Goal: Transaction & Acquisition: Purchase product/service

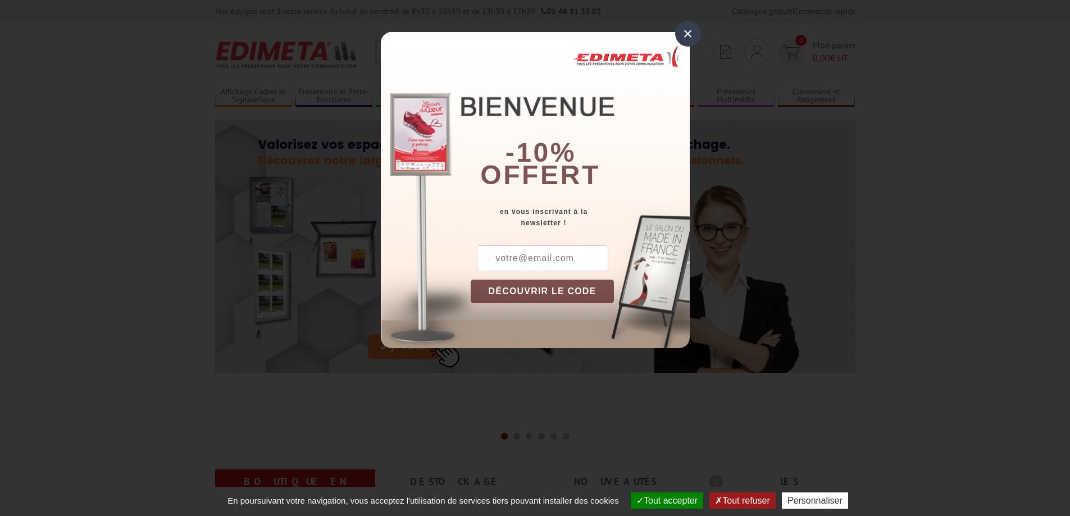
click at [694, 34] on div "×" at bounding box center [688, 34] width 26 height 26
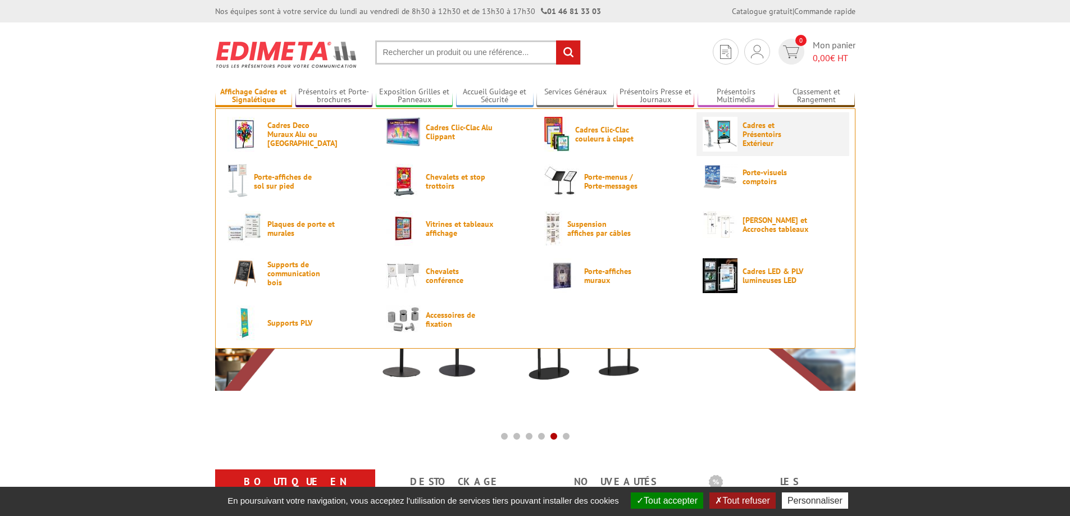
click at [781, 144] on span "Cadres et Présentoirs Extérieur" at bounding box center [775, 134] width 67 height 27
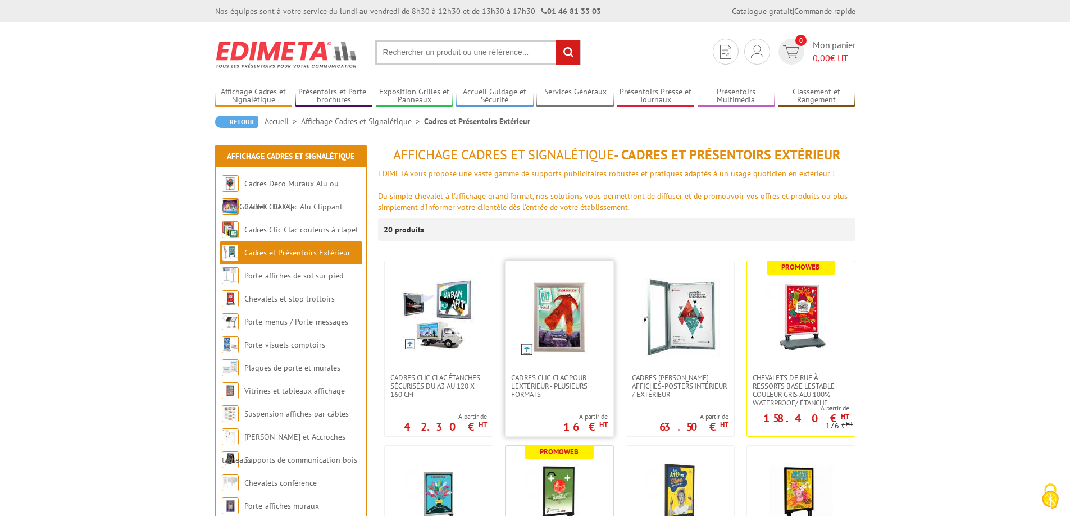
click at [559, 323] on img at bounding box center [559, 317] width 79 height 79
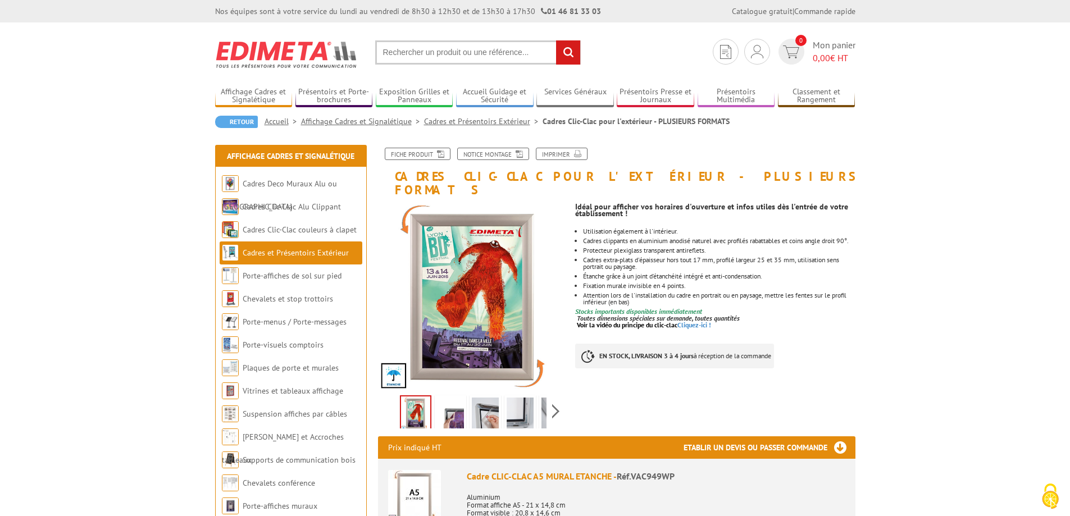
click at [450, 405] on img at bounding box center [450, 415] width 27 height 35
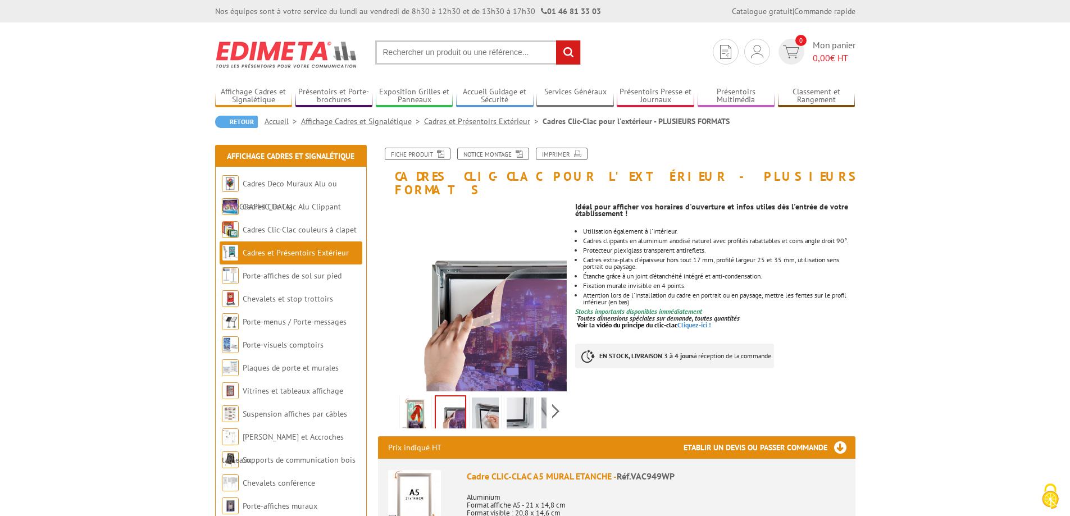
click at [484, 402] on img at bounding box center [485, 415] width 27 height 35
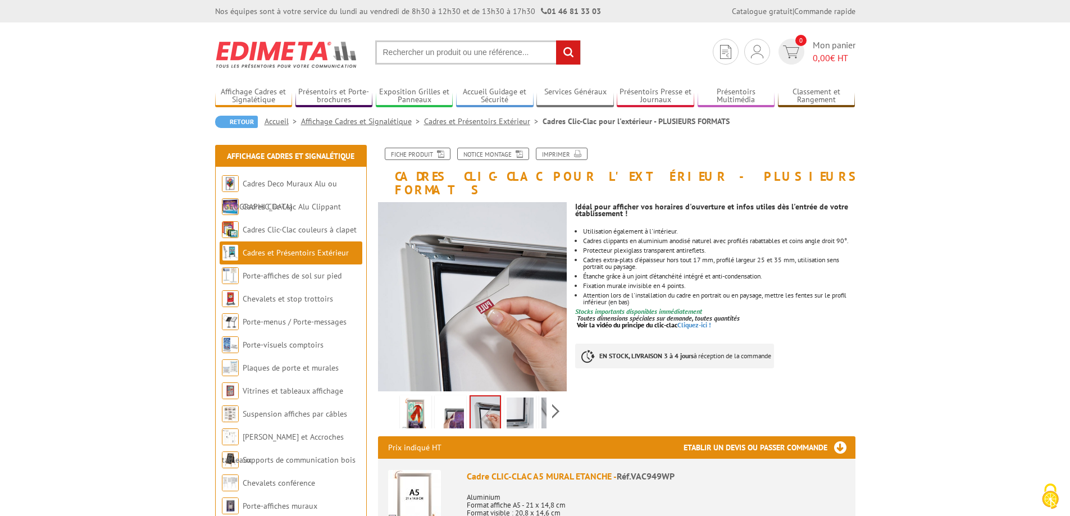
click at [510, 402] on img at bounding box center [520, 415] width 27 height 35
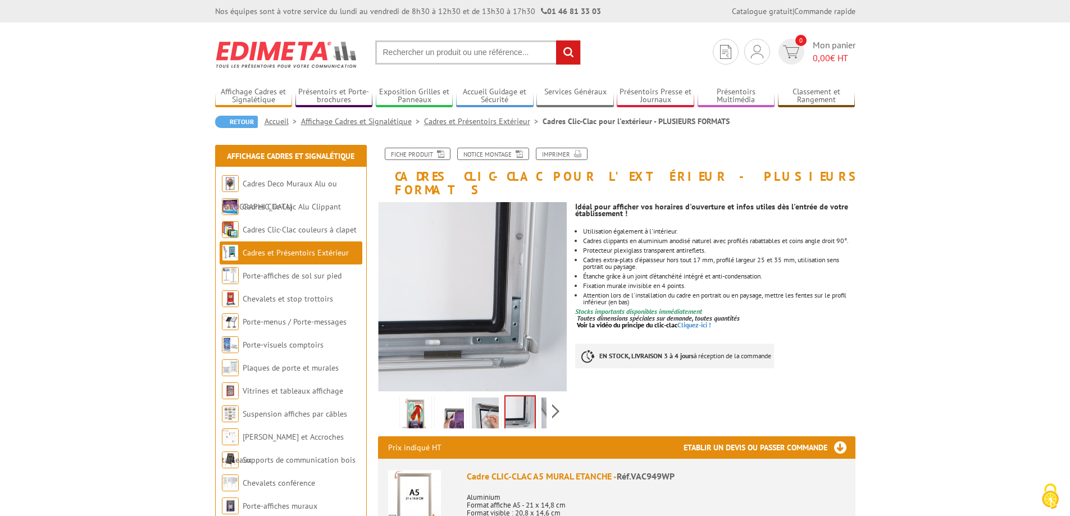
click at [536, 400] on li at bounding box center [520, 411] width 35 height 35
